Goal: Information Seeking & Learning: Learn about a topic

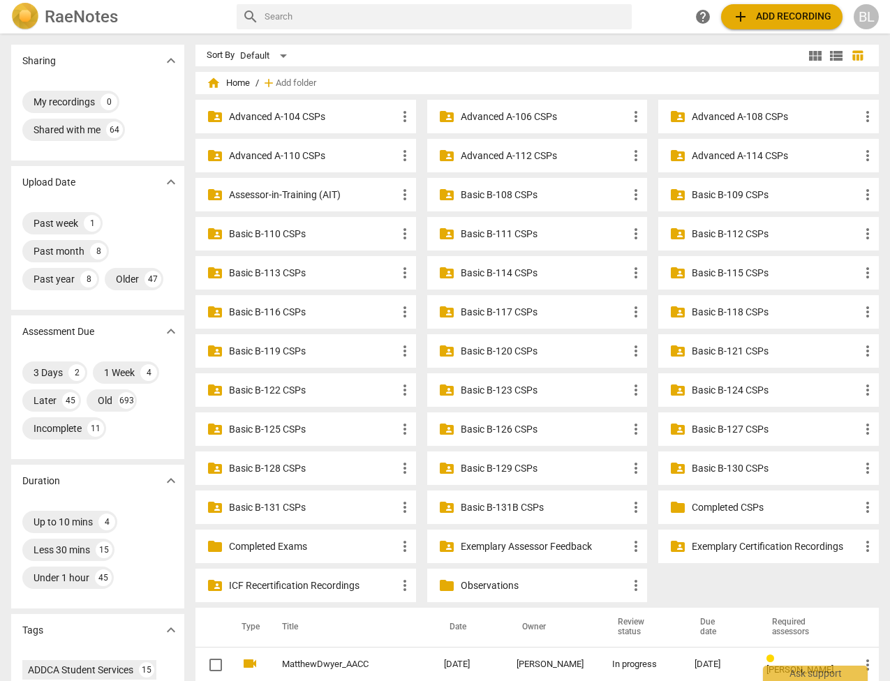
click at [283, 503] on p "Basic B-131 CSPs" at bounding box center [312, 507] width 167 height 15
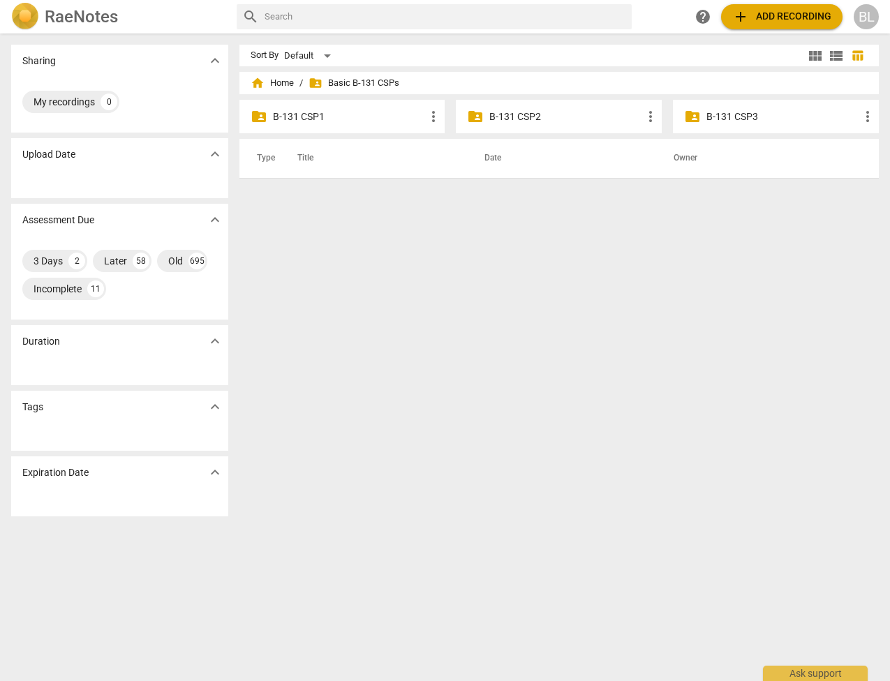
click at [516, 114] on p "B-131 CSP2" at bounding box center [565, 117] width 153 height 15
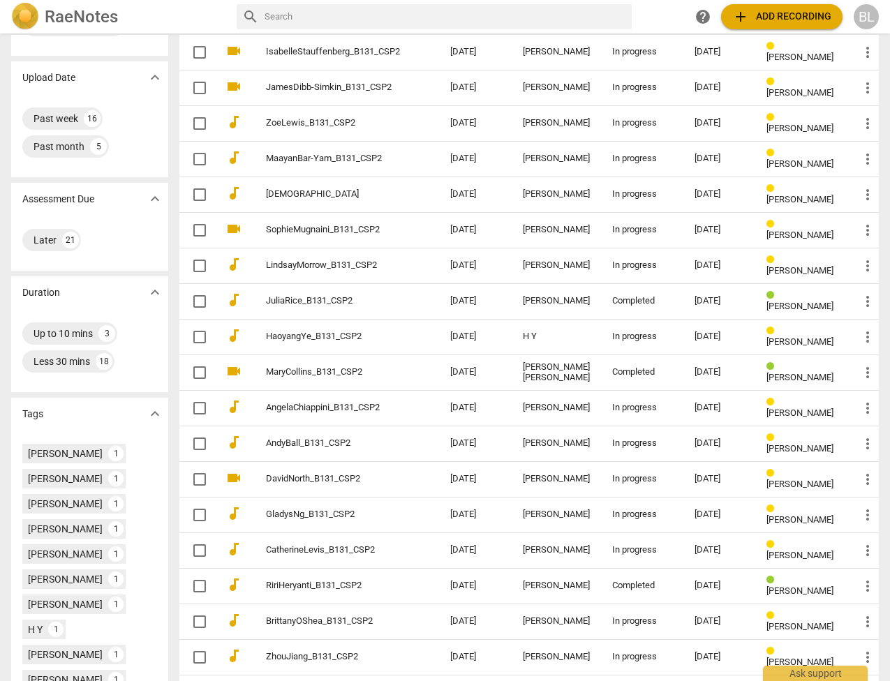
scroll to position [107, 0]
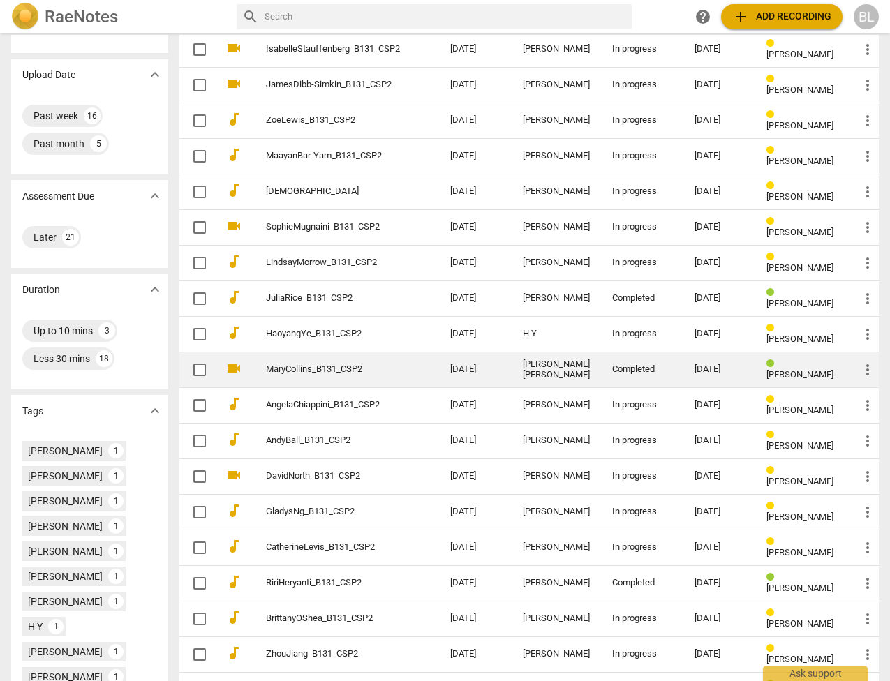
click at [336, 366] on link "MaryCollins_B131_CSP2" at bounding box center [333, 369] width 134 height 10
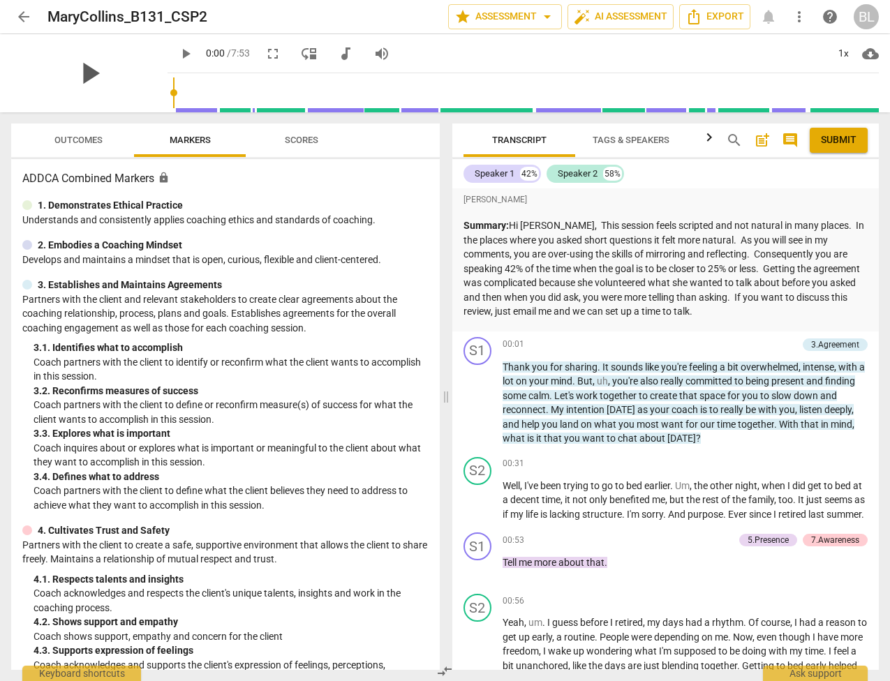
click at [84, 70] on span "play_arrow" at bounding box center [89, 73] width 36 height 36
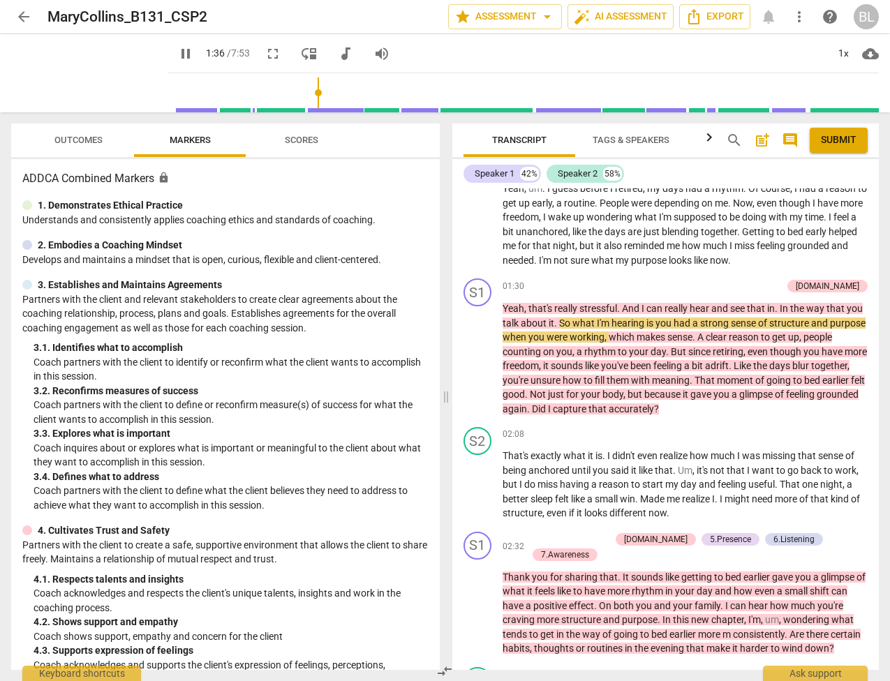
scroll to position [436, 0]
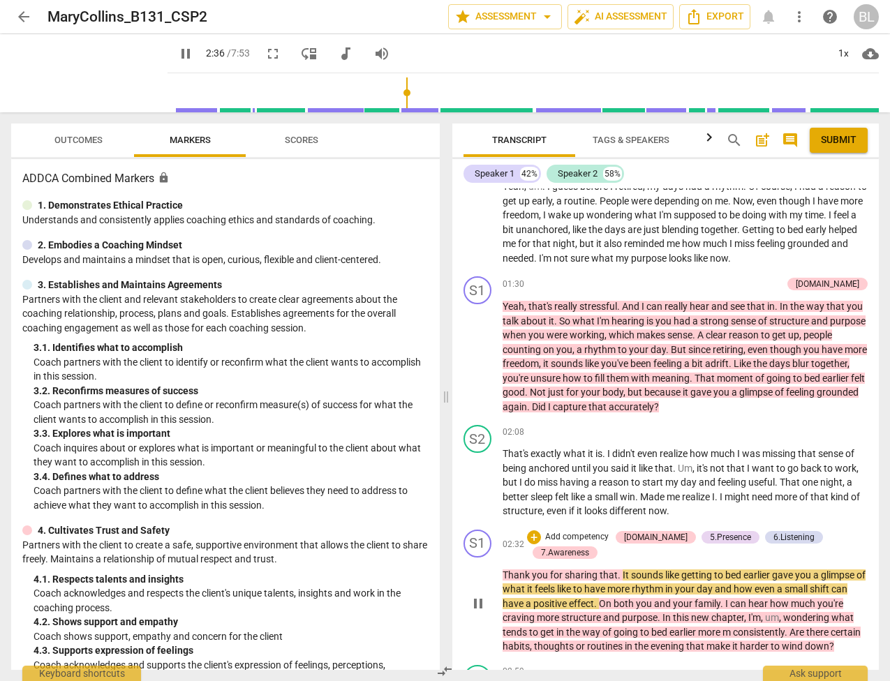
click at [475, 612] on span "pause" at bounding box center [478, 603] width 17 height 17
type input "156"
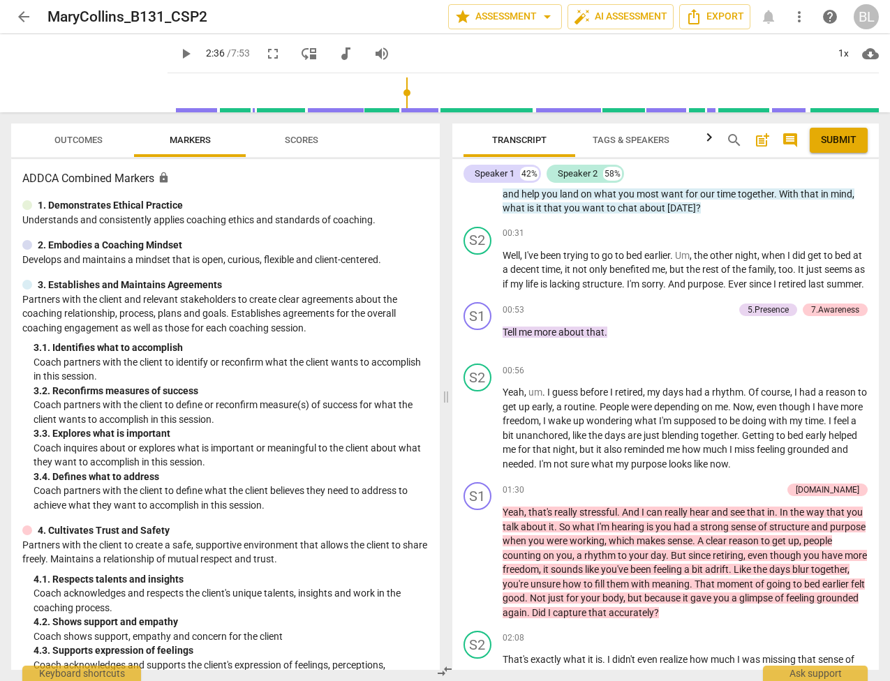
scroll to position [0, 0]
